Goal: Feedback & Contribution: Submit feedback/report problem

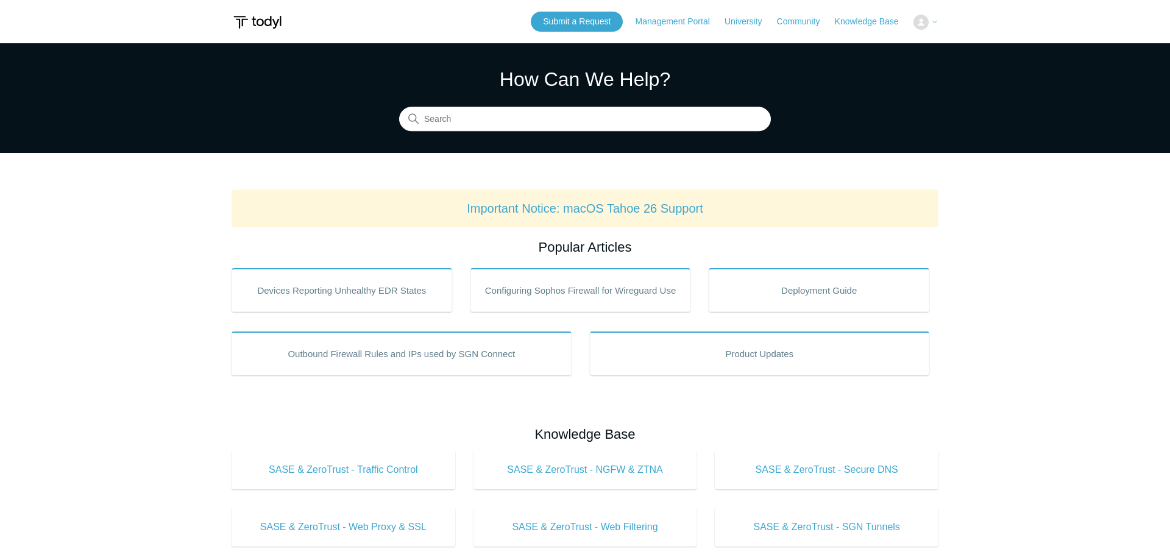
click at [933, 24] on icon at bounding box center [934, 21] width 7 height 7
click at [924, 18] on img at bounding box center [920, 22] width 15 height 15
click at [1049, 358] on main "Todyl Support Center How Can We Help? Search Important Notice: macOS Tahoe 26 S…" at bounding box center [585, 570] width 1170 height 1055
click at [498, 26] on link "Submit a Request" at bounding box center [504, 22] width 92 height 20
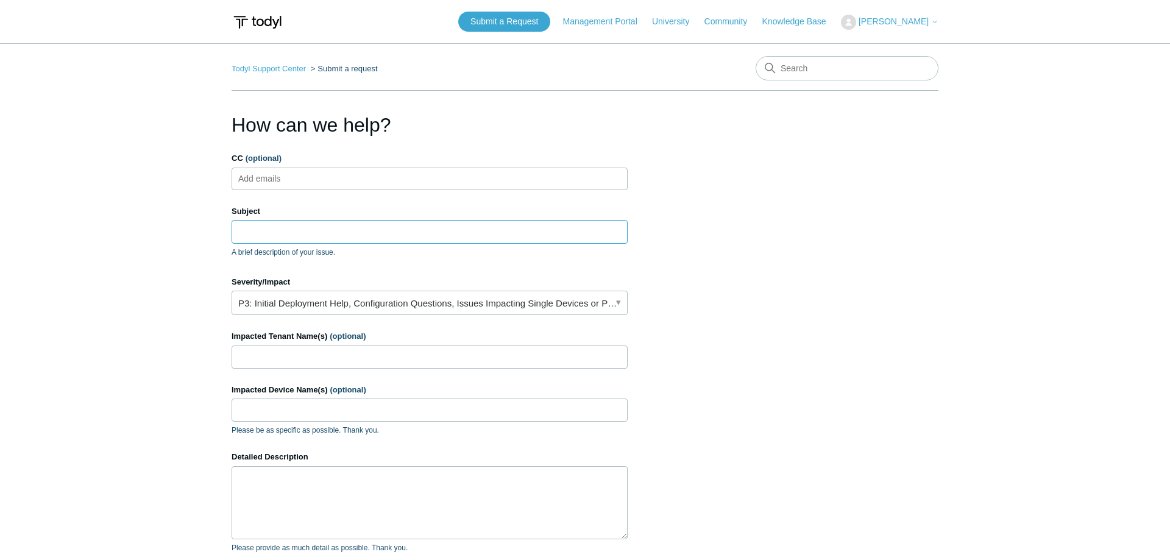
click at [416, 238] on input "Subject" at bounding box center [430, 231] width 396 height 23
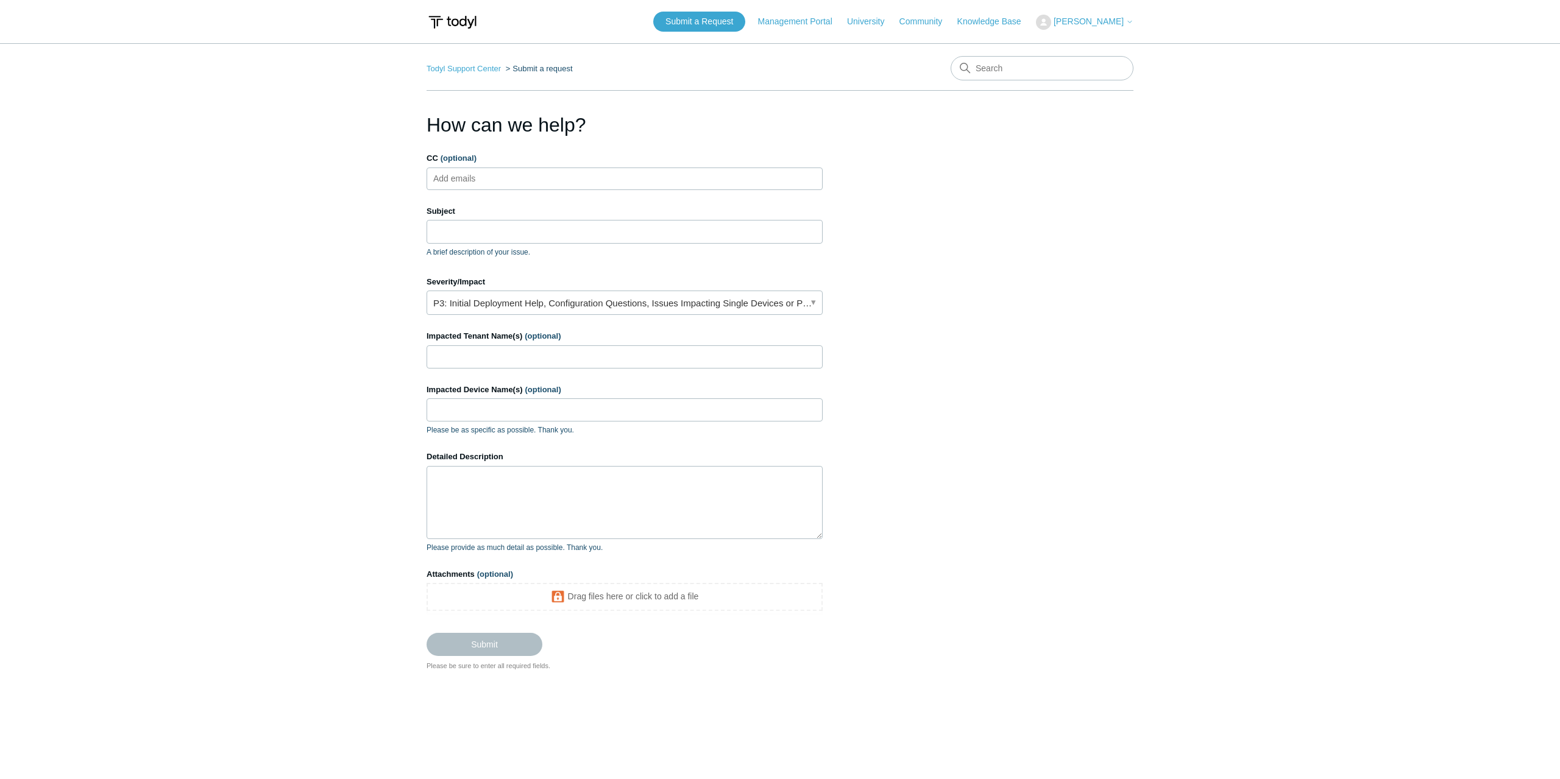
click at [783, 213] on label "Subject" at bounding box center [624, 211] width 396 height 12
click at [783, 220] on input "Subject" at bounding box center [624, 231] width 396 height 23
click at [769, 232] on input "Subject" at bounding box center [624, 231] width 396 height 23
type input "I"
click at [597, 225] on input "Subject" at bounding box center [624, 231] width 396 height 23
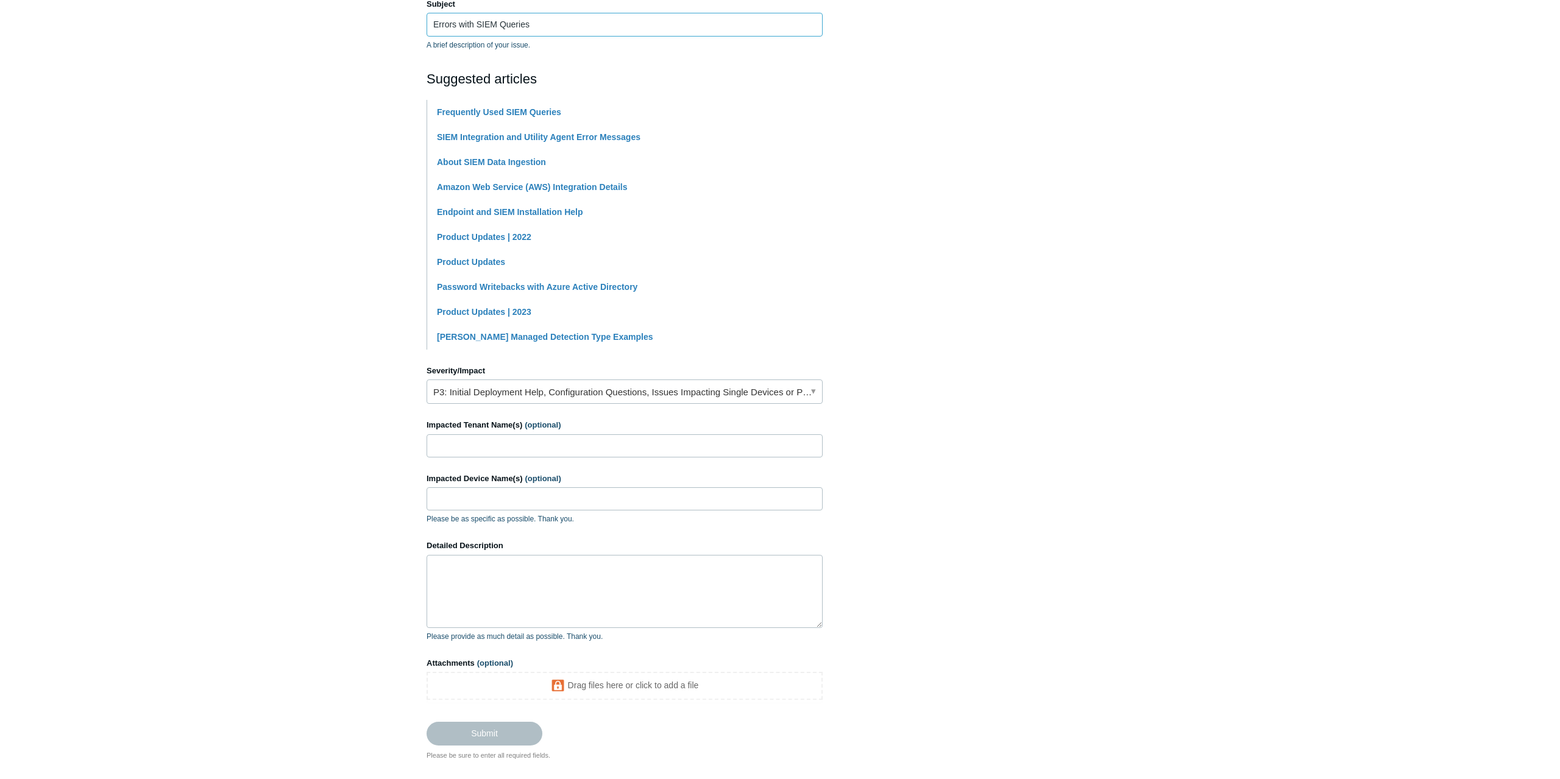
scroll to position [208, 0]
type input "Errors with SIEM Queries"
click at [585, 559] on textarea "Detailed Description" at bounding box center [624, 590] width 396 height 73
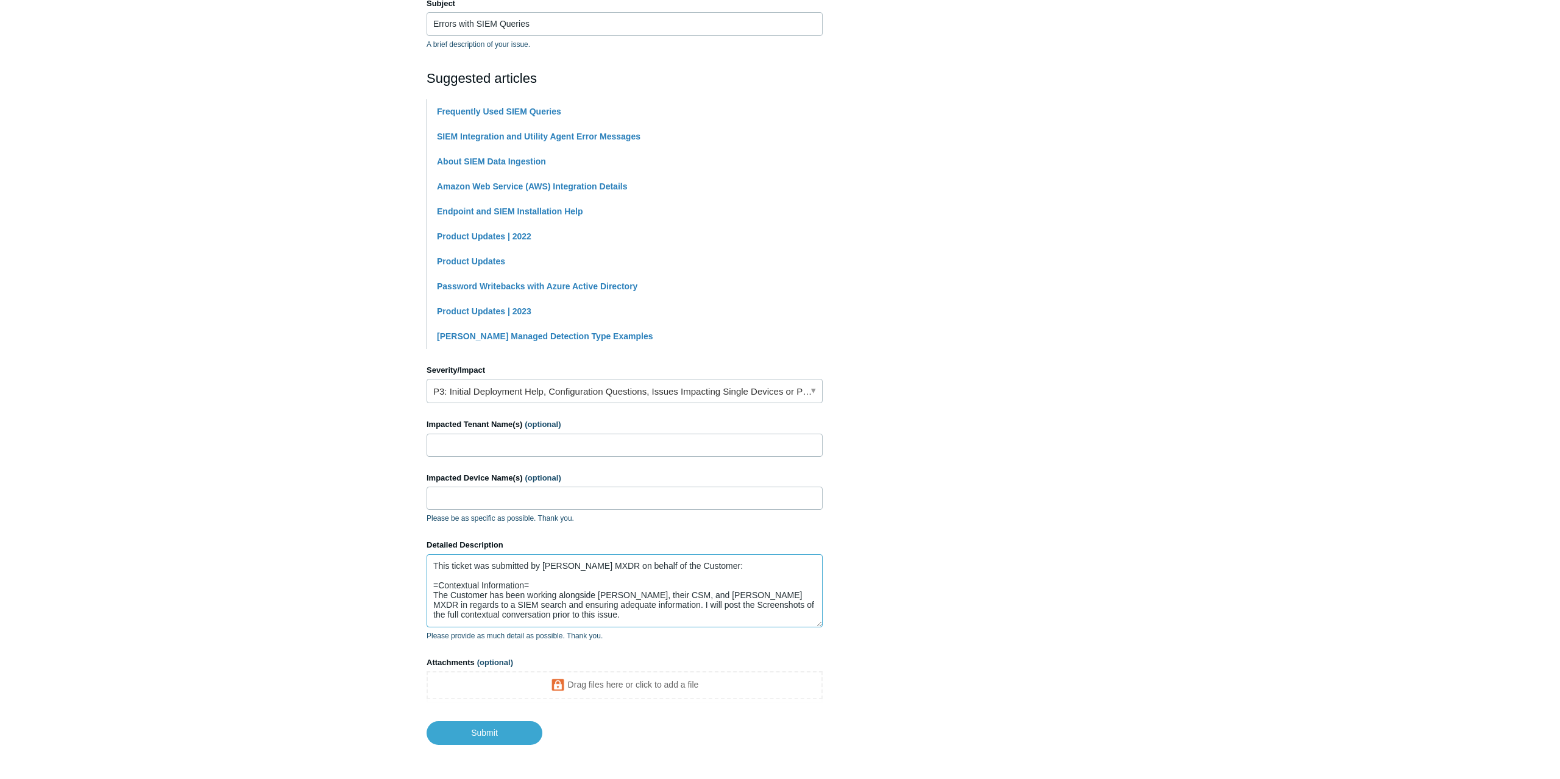
scroll to position [13, 0]
click at [635, 559] on textarea "This ticket was submitted by Todyl MXDR on behalf of the Customer: =Contextual …" at bounding box center [624, 590] width 396 height 73
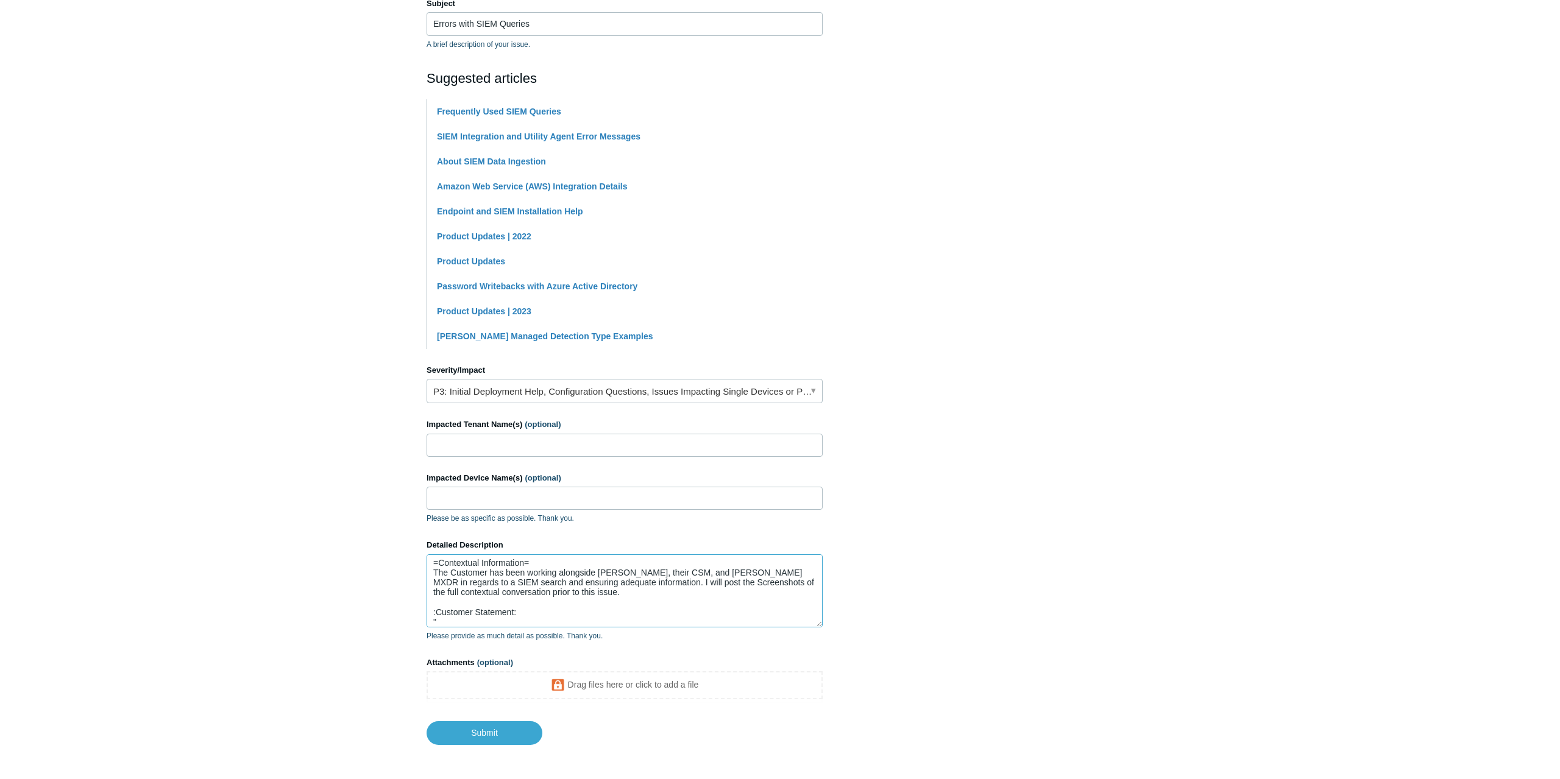
paste textarea "Unfortunately, I'm still unable to search for more than 7 days or data. Each at…"
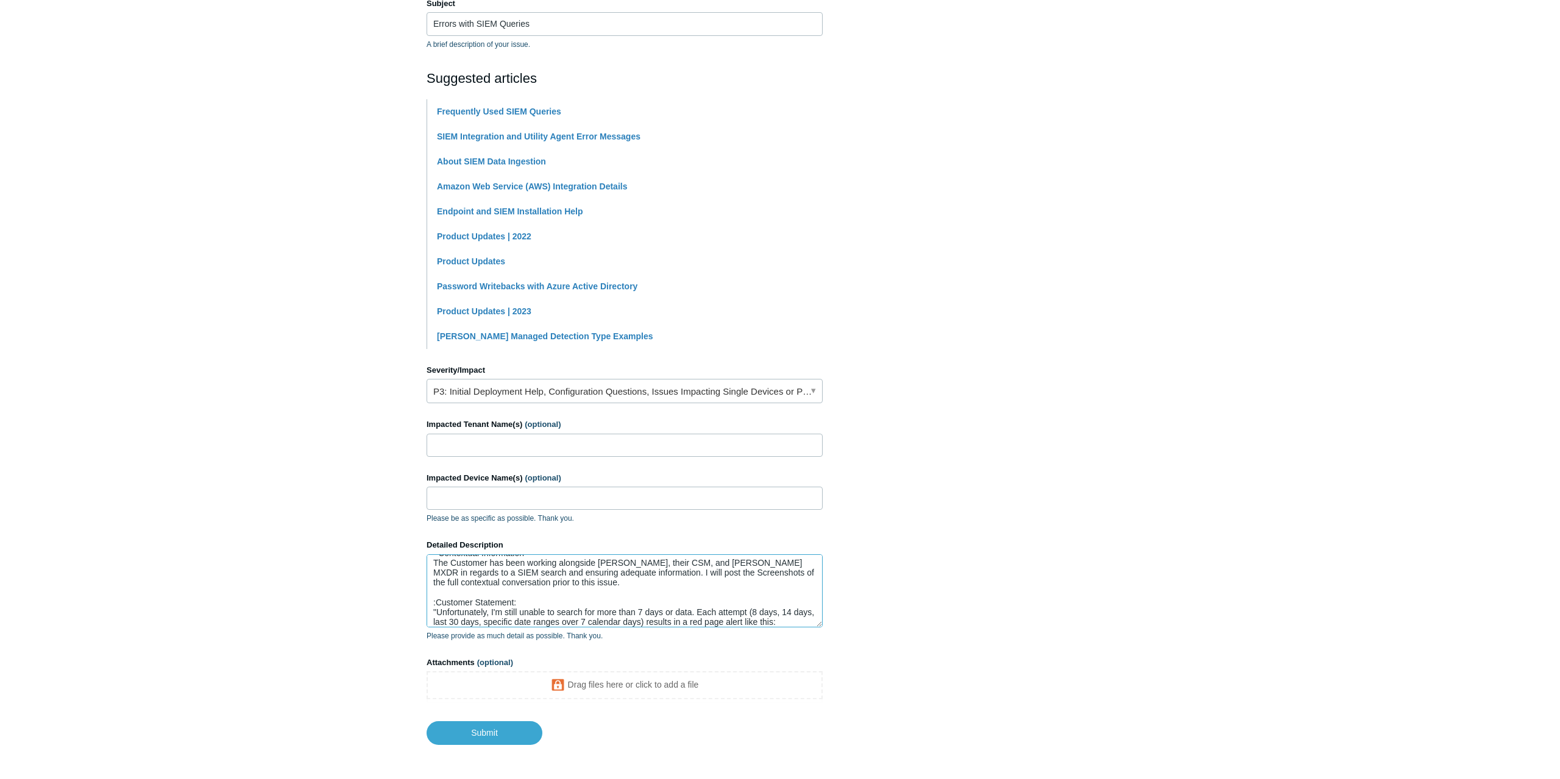
click at [793, 559] on textarea "This ticket was submitted by Todyl MXDR on behalf of the Customer: =Contextual …" at bounding box center [624, 590] width 396 height 73
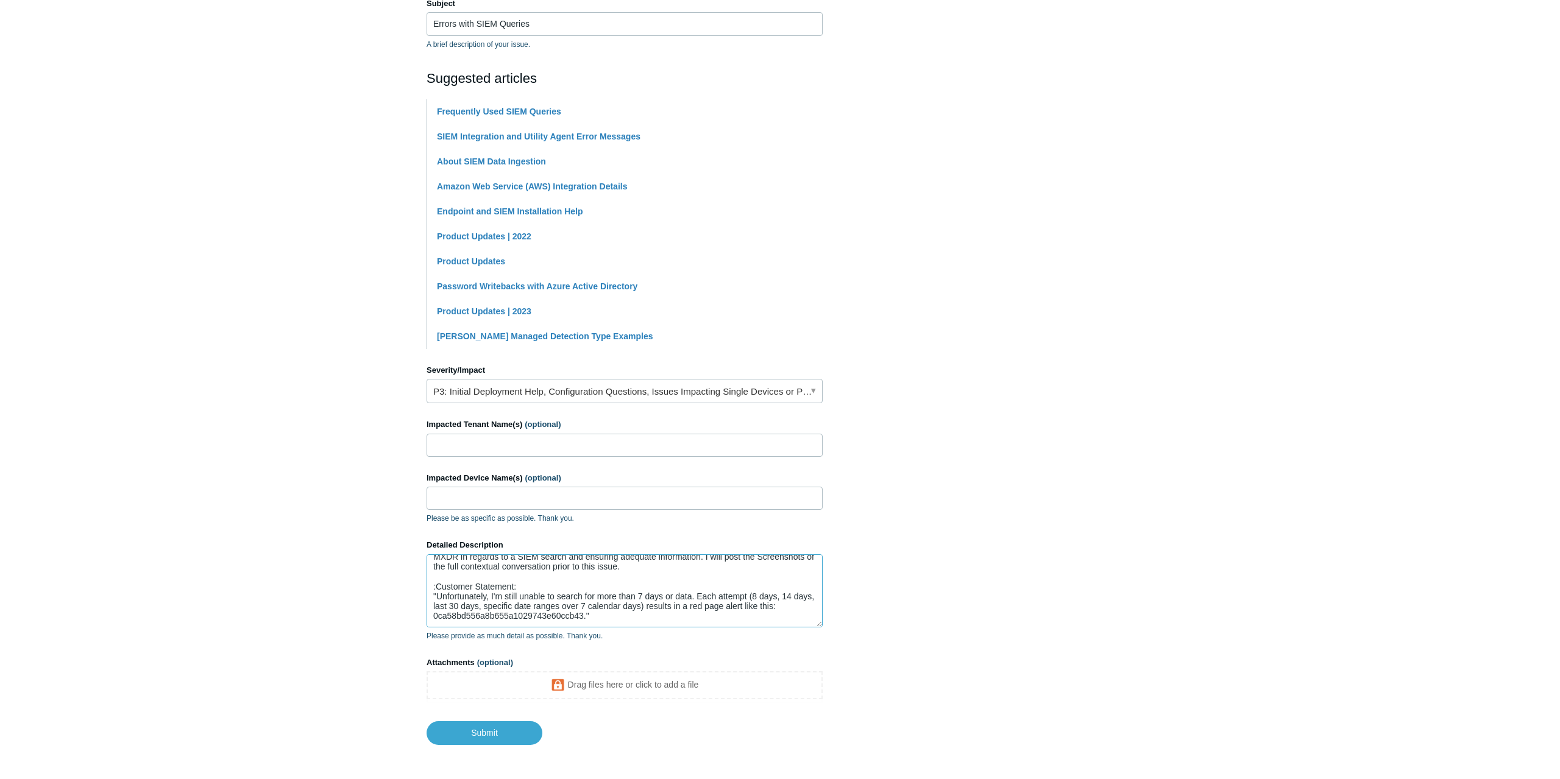
scroll to position [62, 0]
click at [713, 559] on textarea "This ticket was submitted by Todyl MXDR on behalf of the Customer: =Contextual …" at bounding box center [624, 590] width 396 height 73
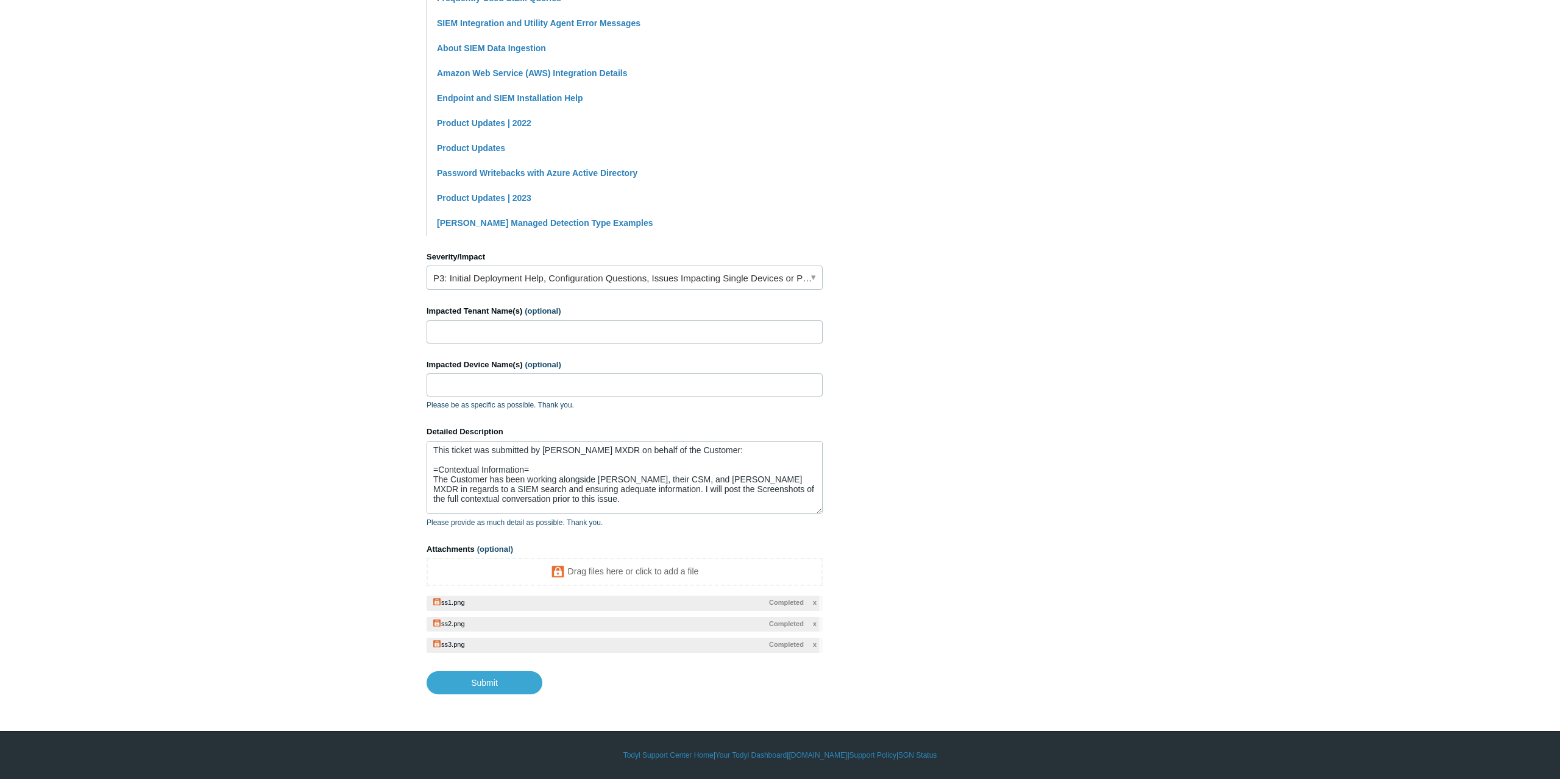
scroll to position [0, 0]
click at [534, 470] on textarea "This ticket was submitted by Todyl MXDR on behalf of the Customer: =Contextual …" at bounding box center [624, 477] width 396 height 73
click at [544, 475] on textarea "This ticket was submitted by Todyl MXDR on behalf of the Customer: =Contextual …" at bounding box center [624, 477] width 396 height 73
click at [436, 475] on textarea "This ticket was submitted by Todyl MXDR on behalf of the Customer: =Contextual …" at bounding box center [624, 477] width 396 height 73
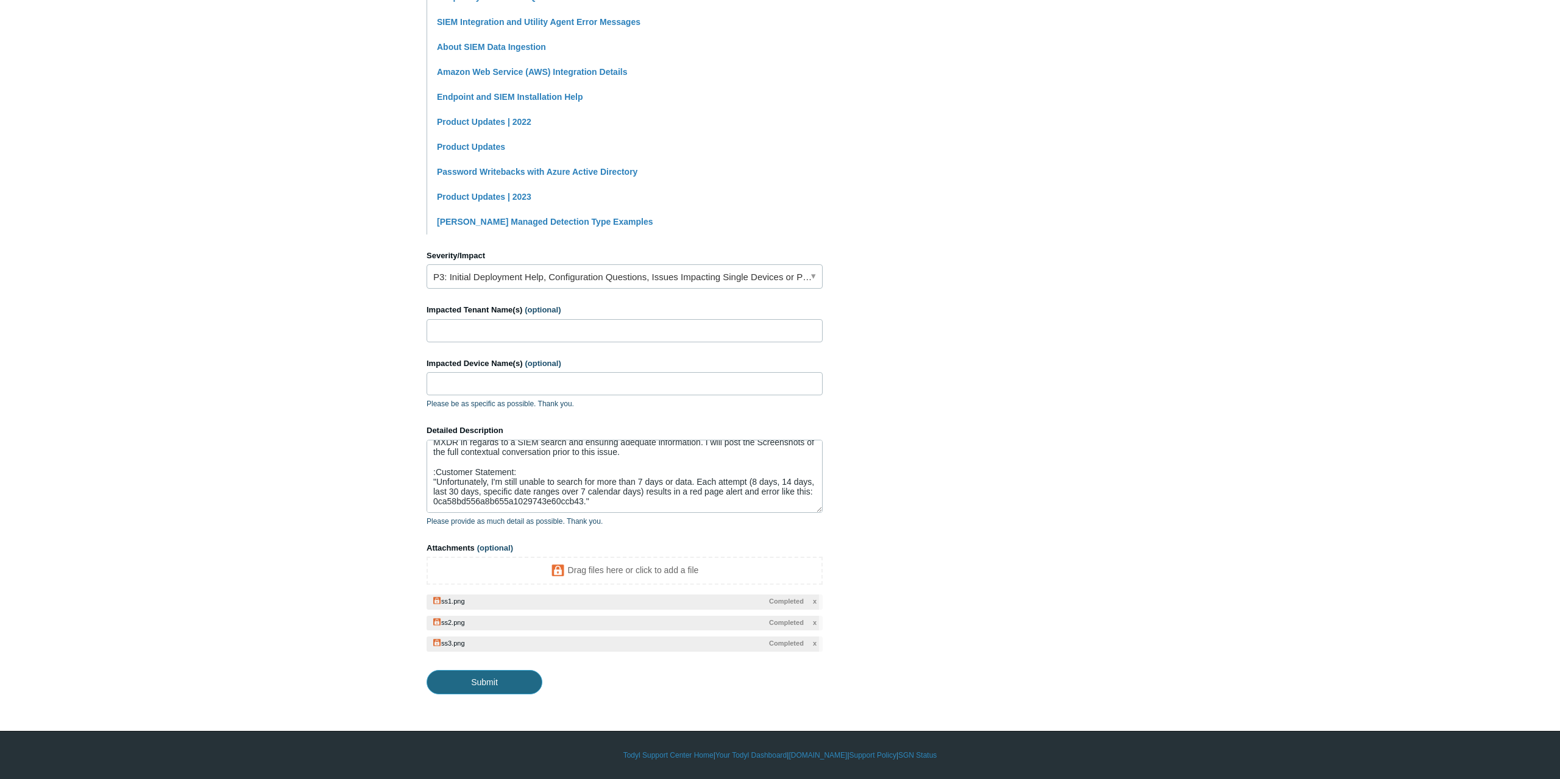
click at [478, 559] on input "Submit" at bounding box center [484, 682] width 116 height 24
type textarea "This ticket was submitted by Todyl MXDR on behalf of the Customer: :Contextual …"
